Goal: Browse casually

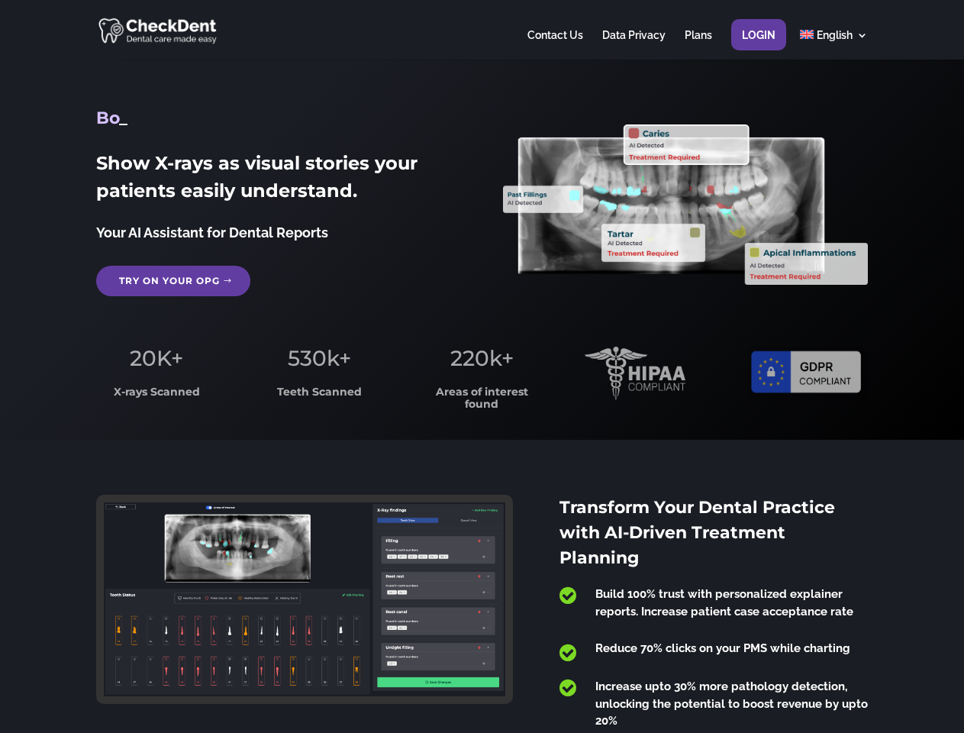
click at [482, 366] on span "220k+" at bounding box center [481, 358] width 63 height 26
click at [482, 30] on div at bounding box center [481, 30] width 771 height 60
click at [482, 366] on span "220k+" at bounding box center [481, 358] width 63 height 26
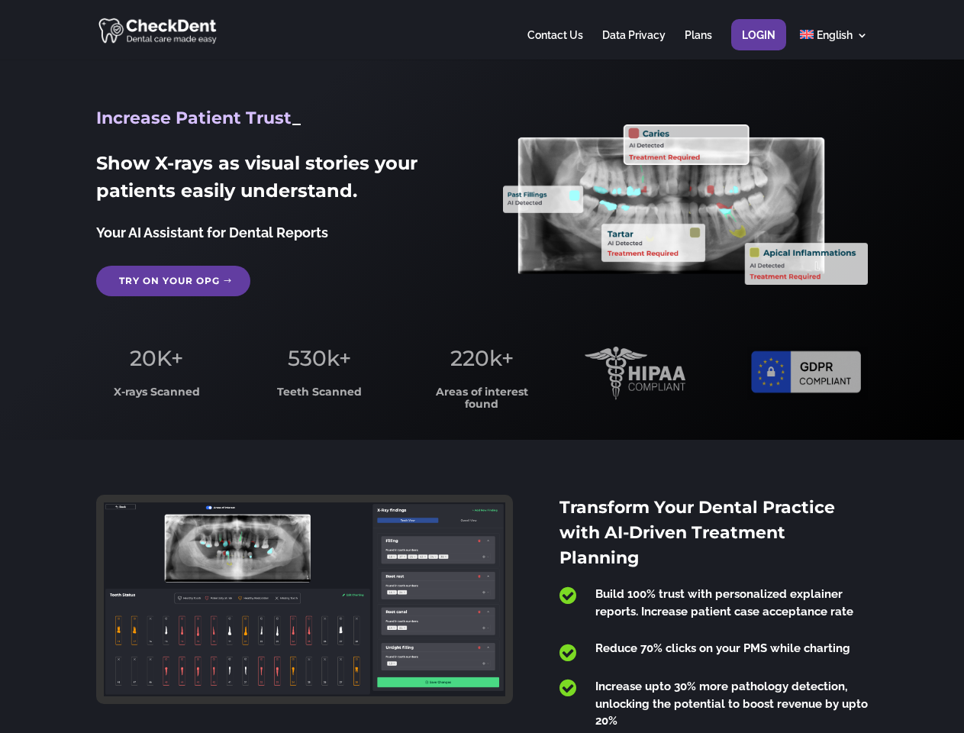
click at [482, 30] on div at bounding box center [481, 30] width 771 height 60
